Goal: Transaction & Acquisition: Purchase product/service

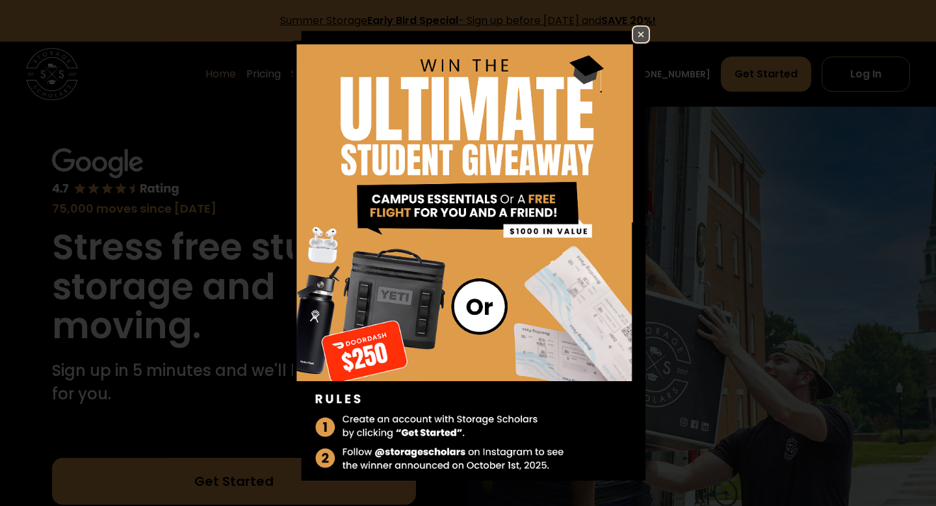
click at [646, 34] on img at bounding box center [641, 35] width 16 height 16
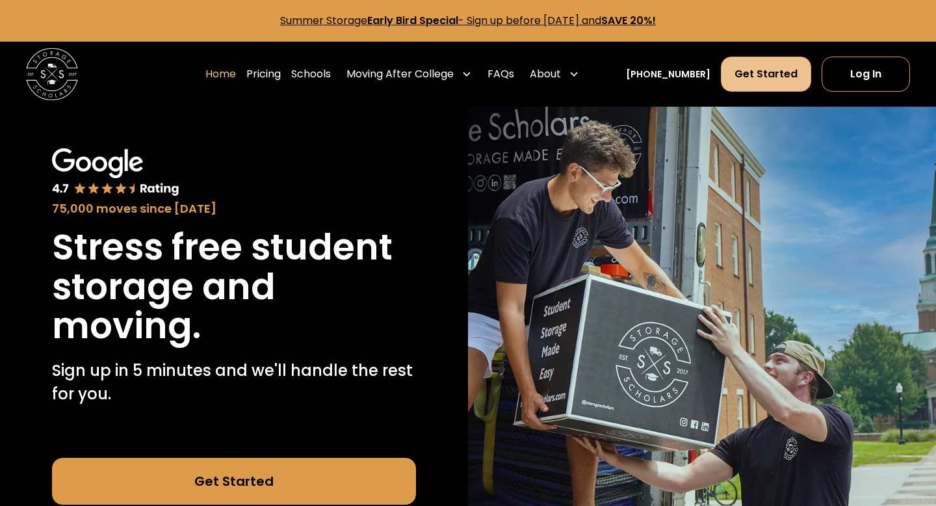
click at [744, 70] on link "Get Started" at bounding box center [766, 74] width 90 height 35
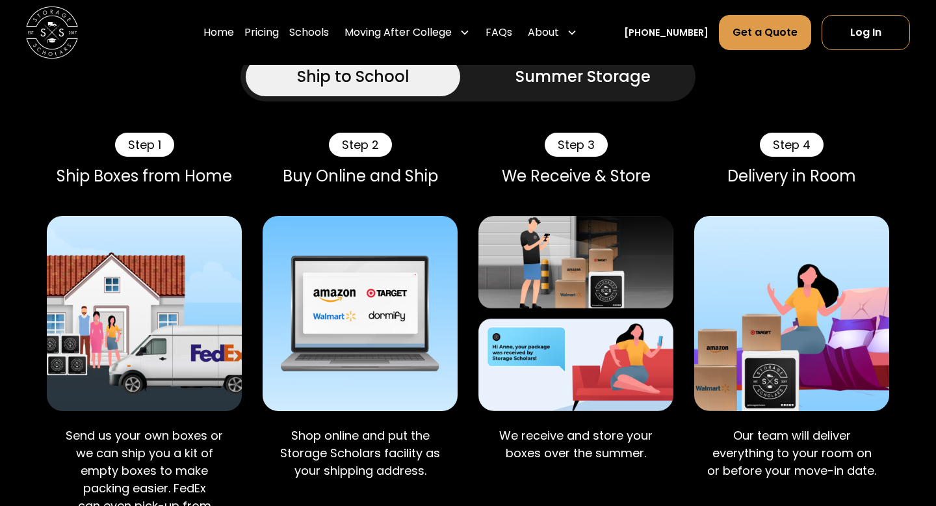
scroll to position [771, 0]
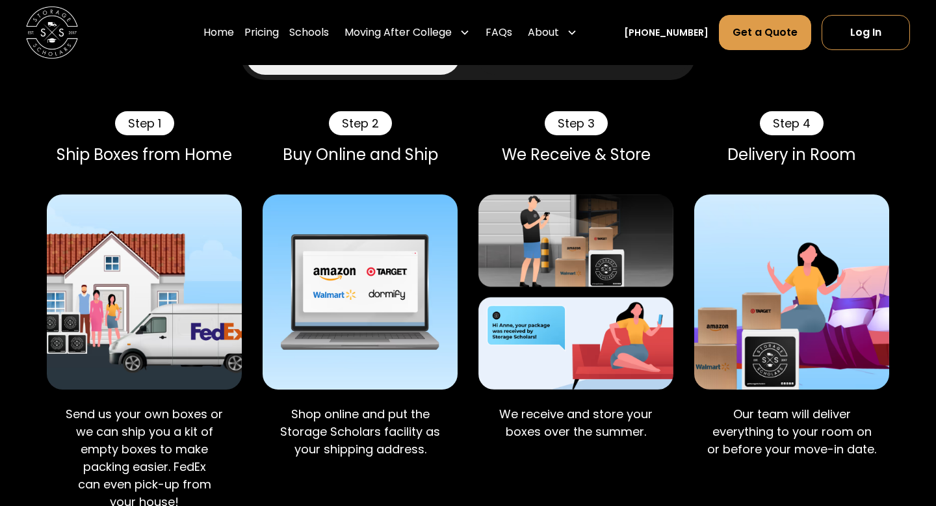
click at [535, 67] on div "Summer Storage" at bounding box center [582, 55] width 135 height 23
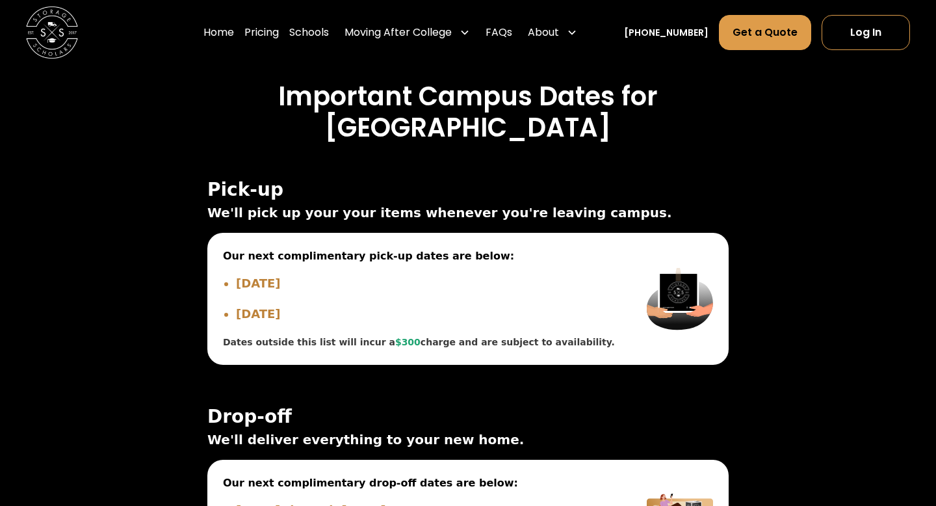
scroll to position [4727, 0]
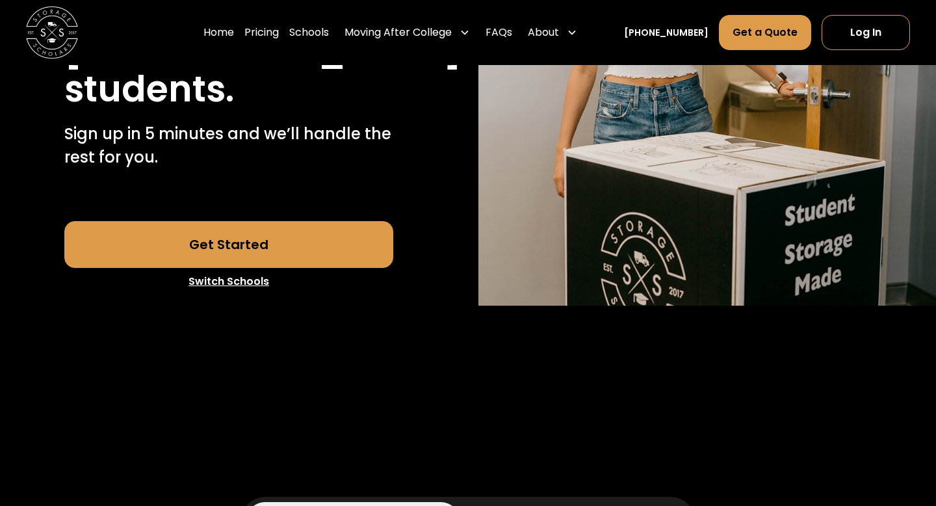
scroll to position [330, 0]
